Goal: Task Accomplishment & Management: Manage account settings

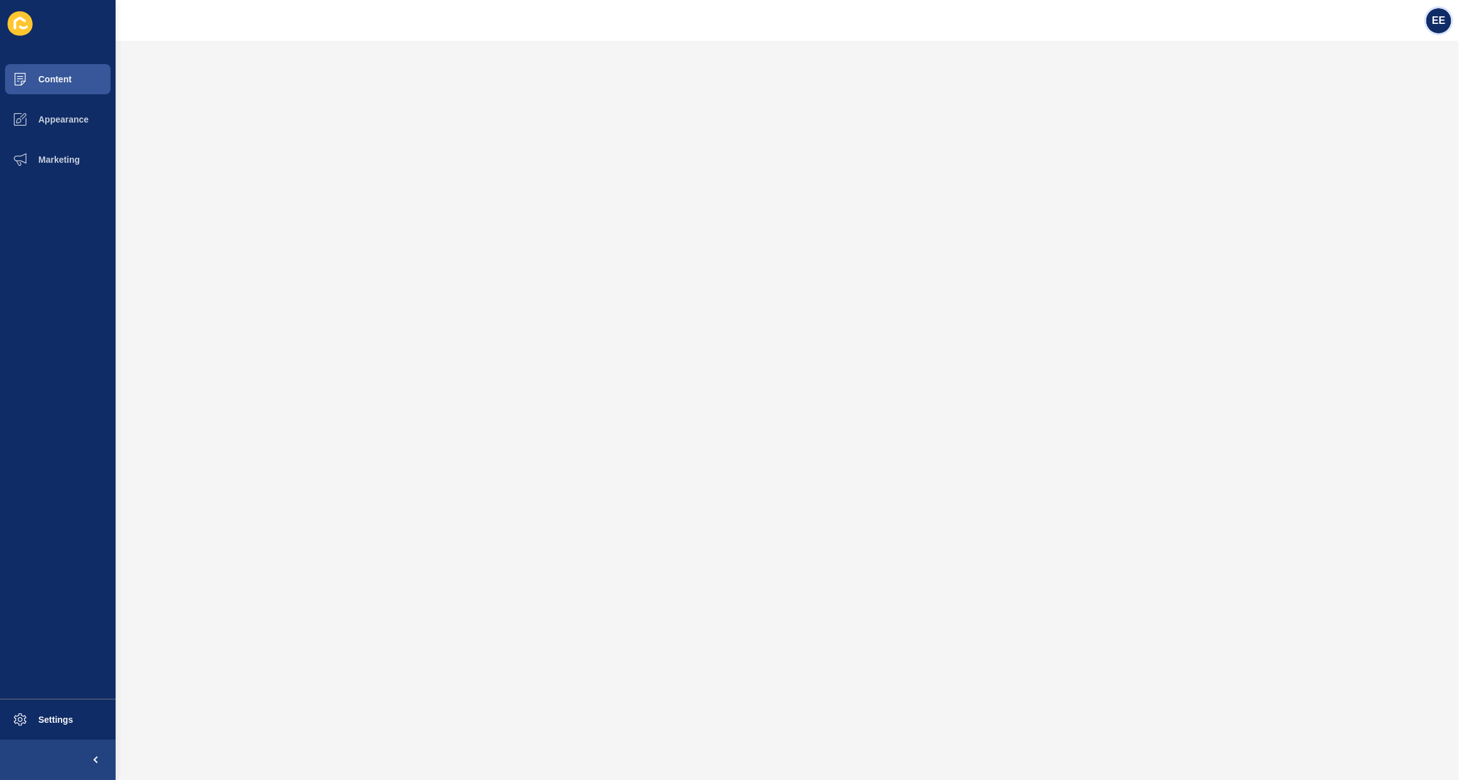
click at [1442, 16] on span "EE" at bounding box center [1438, 20] width 13 height 13
click at [1379, 102] on link "Logout" at bounding box center [1408, 104] width 92 height 28
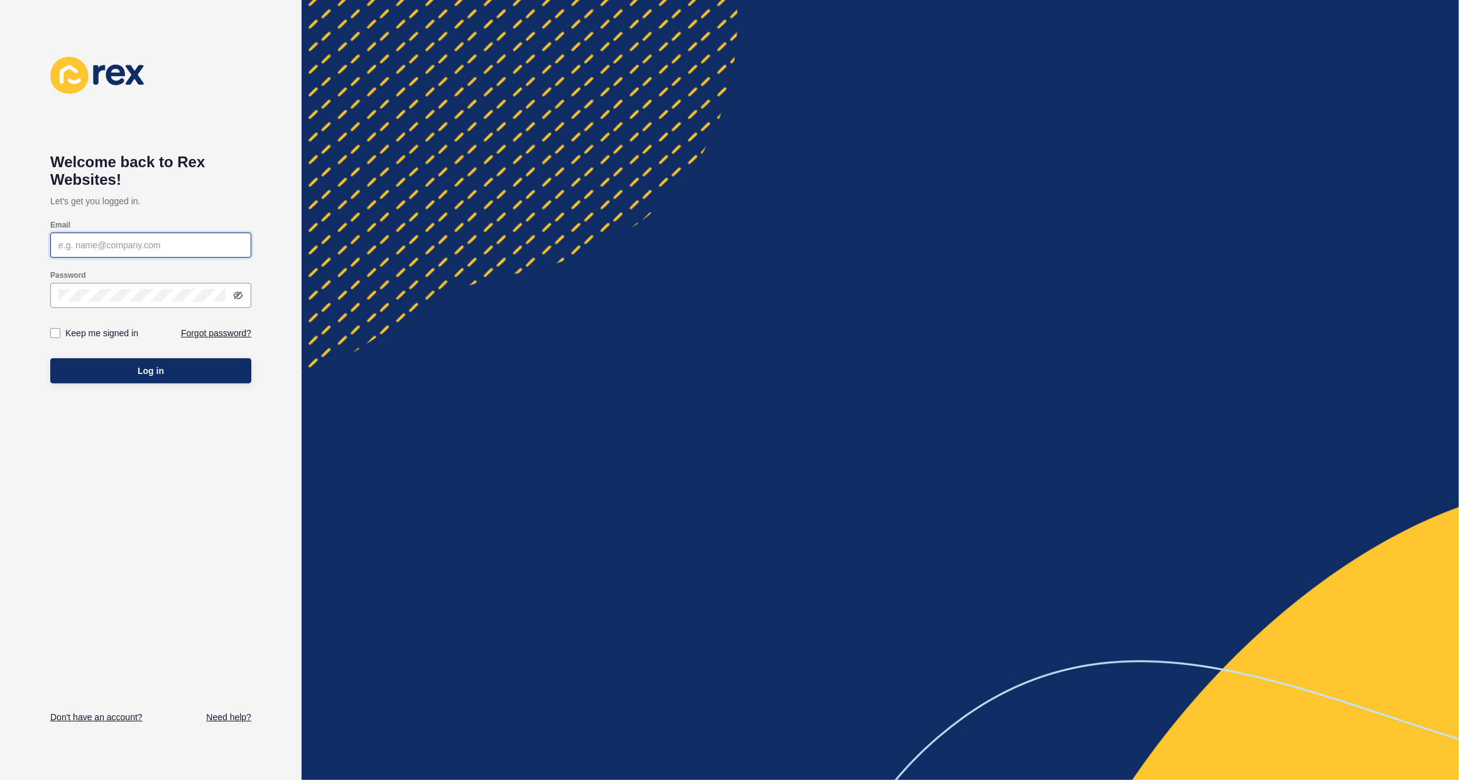
type input "[PERSON_NAME][EMAIL_ADDRESS][PERSON_NAME][DOMAIN_NAME]"
click at [145, 375] on span "Log in" at bounding box center [151, 371] width 26 height 13
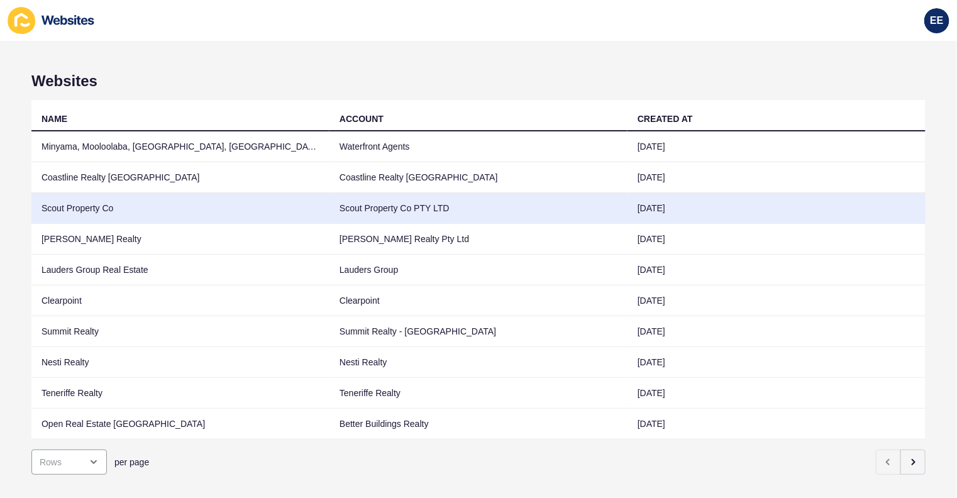
scroll to position [29, 0]
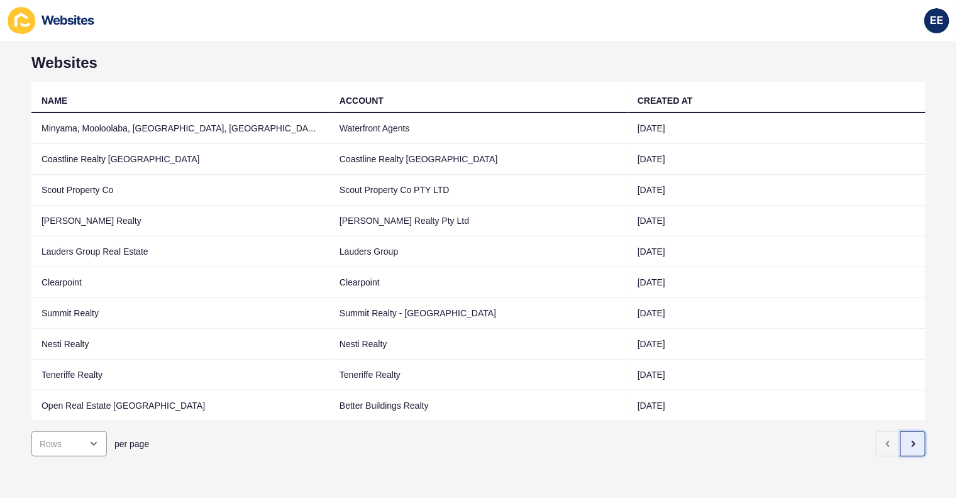
click at [907, 439] on icon "button" at bounding box center [912, 444] width 10 height 10
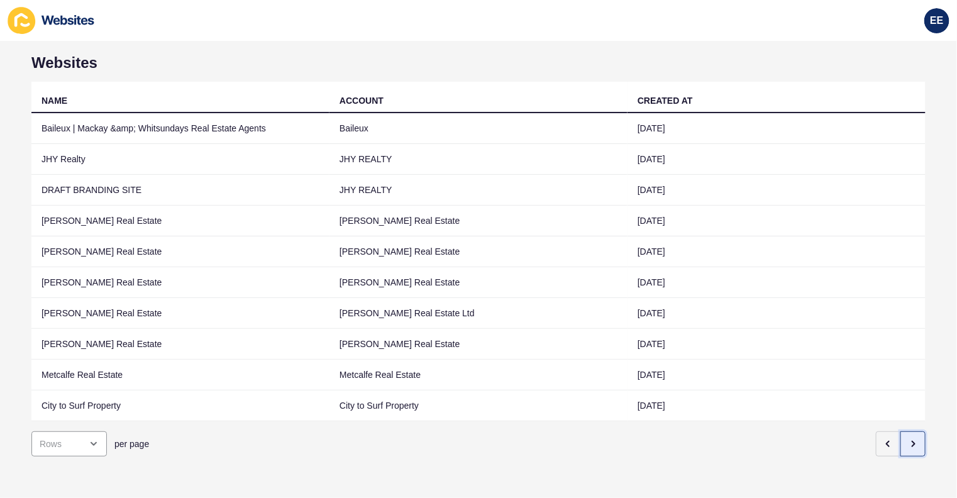
click at [907, 439] on icon "button" at bounding box center [912, 444] width 10 height 10
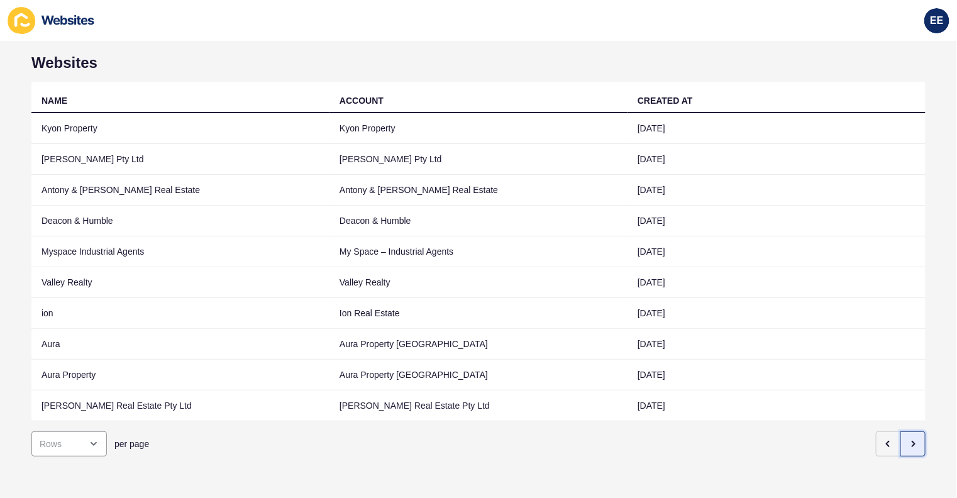
click at [907, 439] on icon "button" at bounding box center [912, 444] width 10 height 10
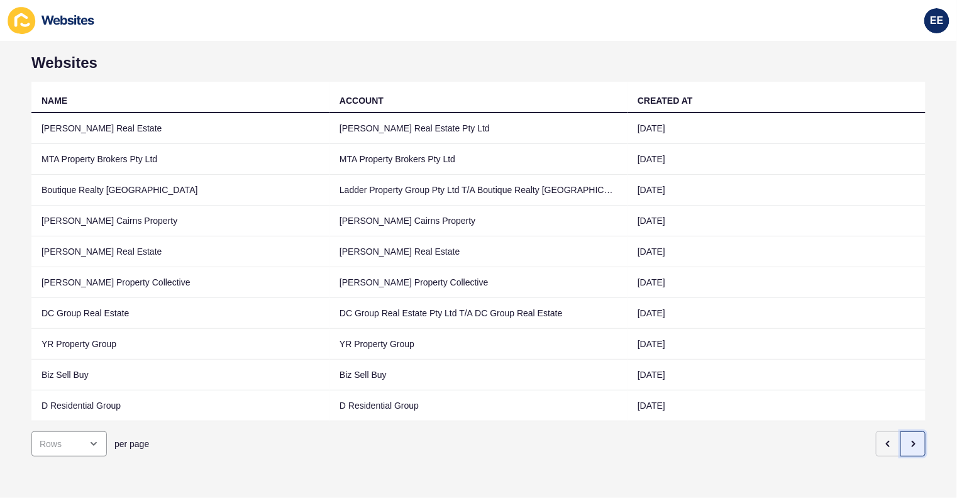
click at [907, 439] on icon "button" at bounding box center [912, 444] width 10 height 10
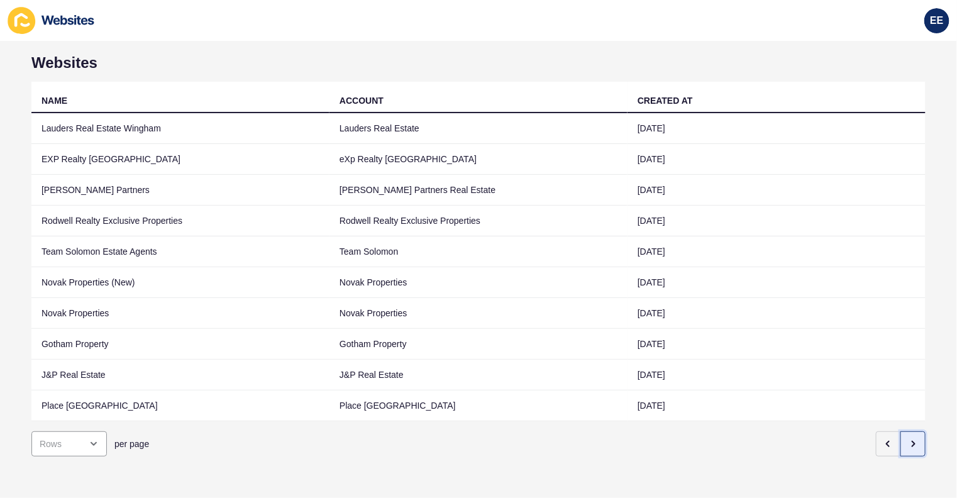
click at [907, 439] on icon "button" at bounding box center [912, 444] width 10 height 10
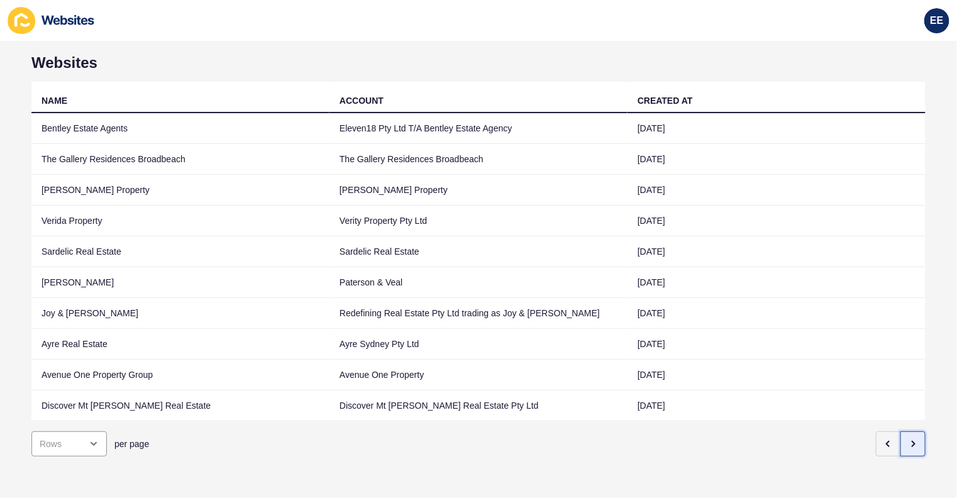
click at [907, 439] on icon "button" at bounding box center [912, 444] width 10 height 10
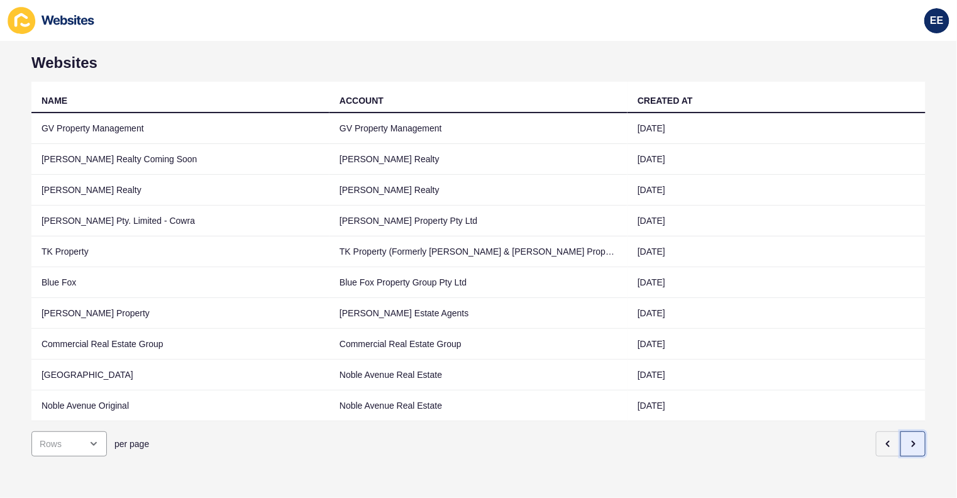
click at [907, 439] on icon "button" at bounding box center [912, 444] width 10 height 10
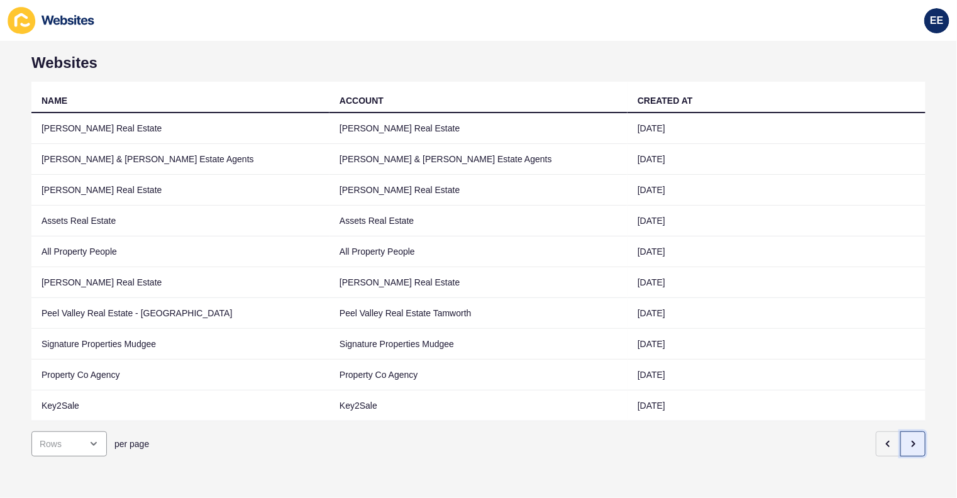
click at [907, 439] on icon "button" at bounding box center [912, 444] width 10 height 10
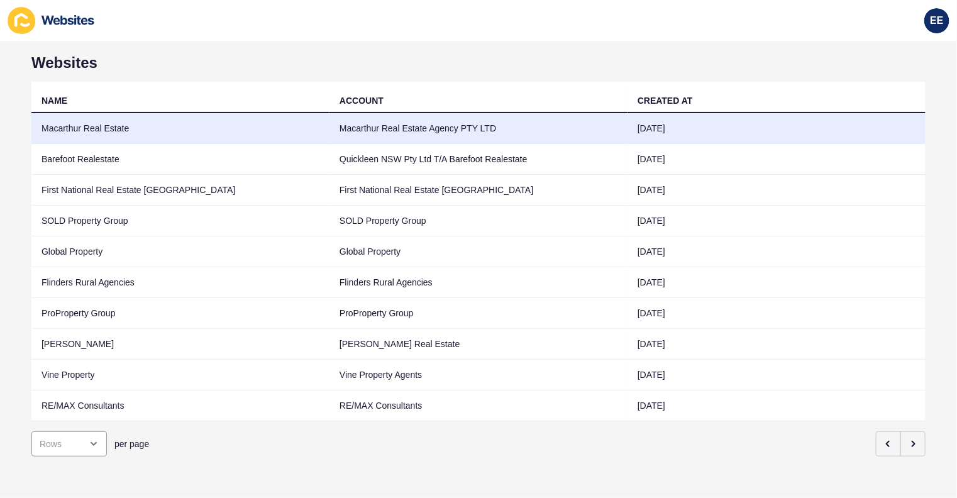
click at [111, 113] on td "Macarthur Real Estate" at bounding box center [180, 128] width 298 height 31
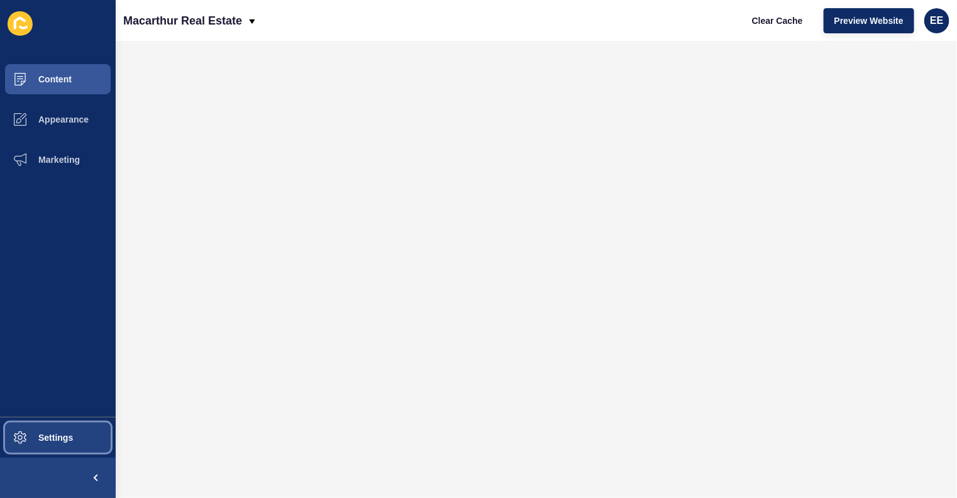
click at [36, 446] on span at bounding box center [20, 437] width 40 height 40
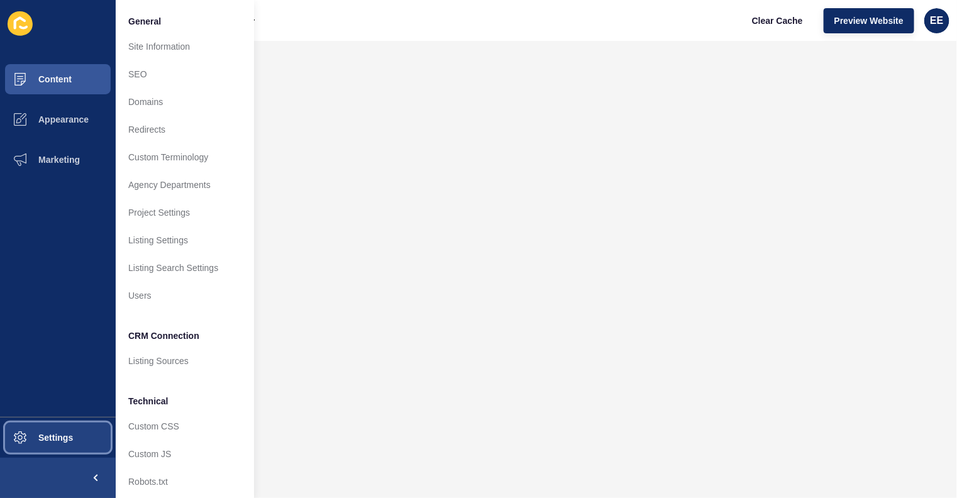
scroll to position [17, 0]
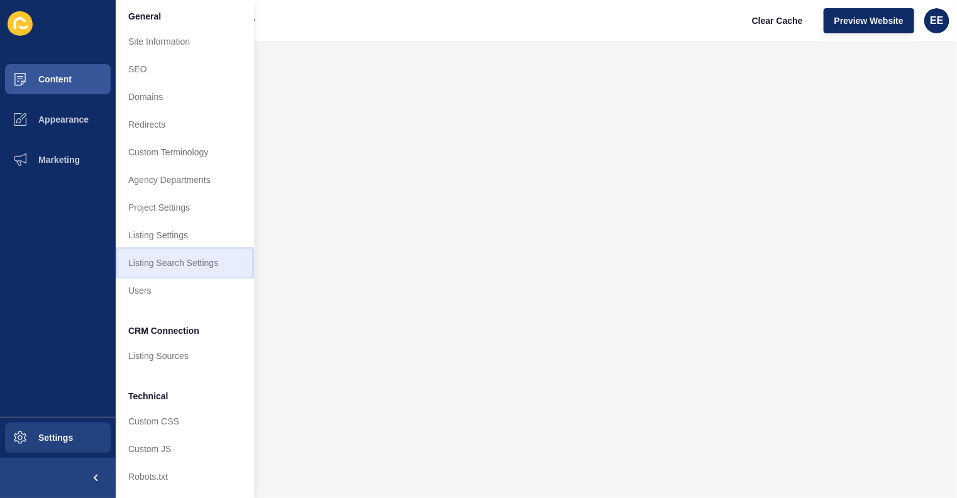
click at [200, 255] on link "Listing Search Settings" at bounding box center [185, 263] width 138 height 28
